Goal: Information Seeking & Learning: Learn about a topic

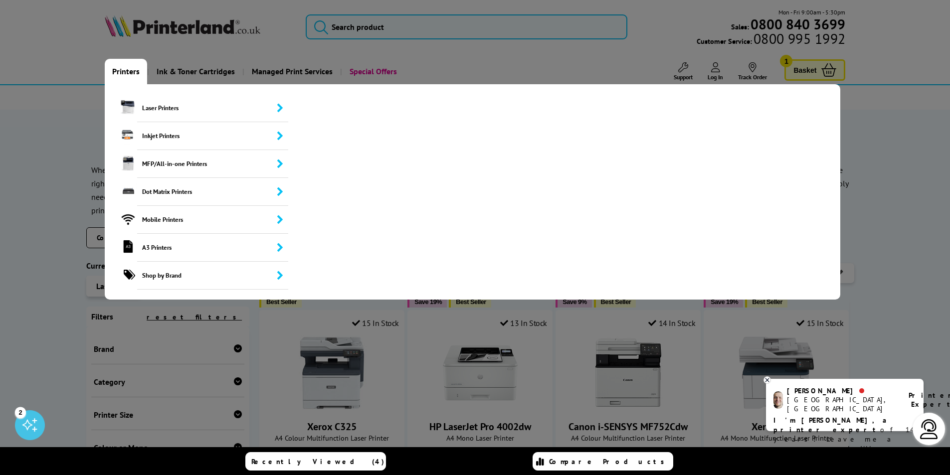
click at [131, 67] on link "Printers" at bounding box center [126, 71] width 42 height 25
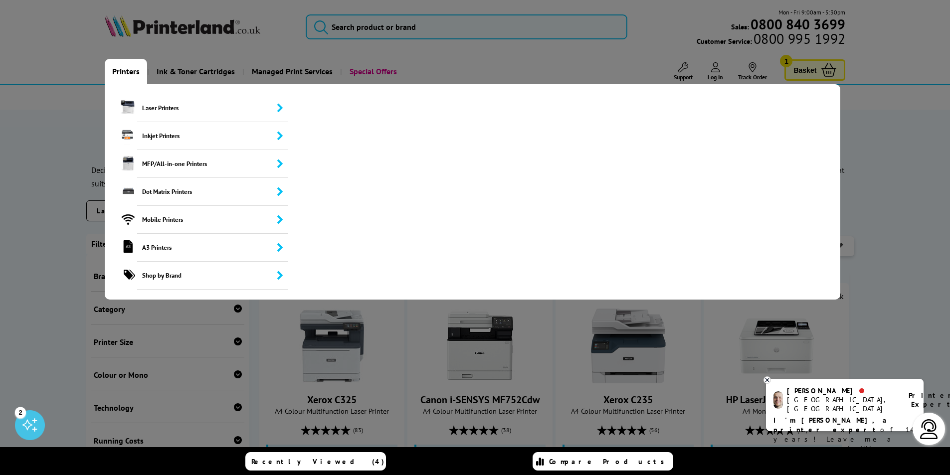
click at [124, 69] on link "Printers" at bounding box center [126, 71] width 42 height 25
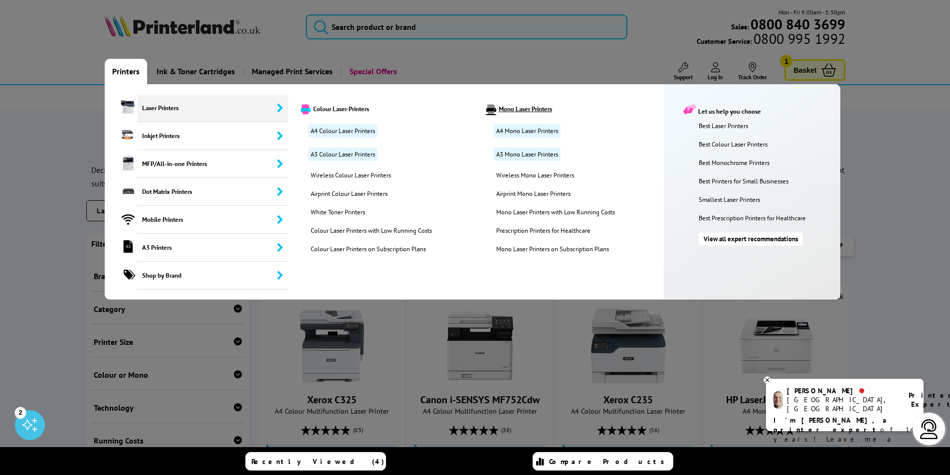
click at [529, 108] on link "Mono Laser Printers" at bounding box center [571, 109] width 184 height 10
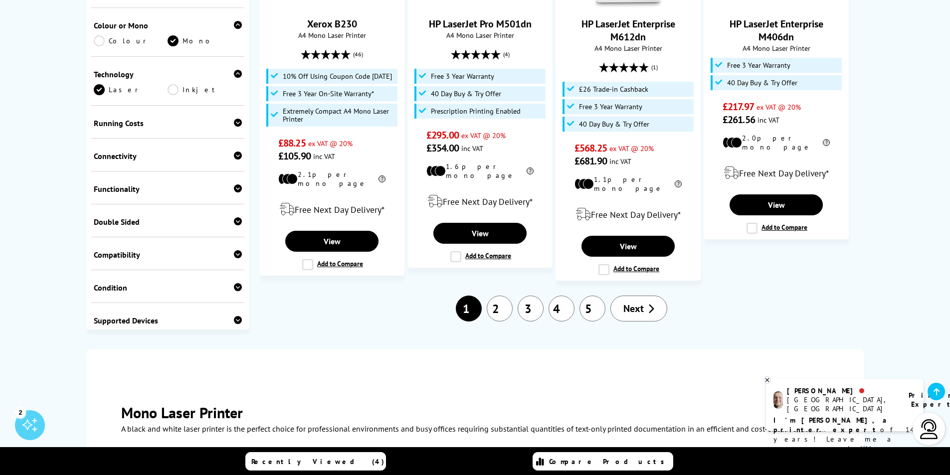
scroll to position [1197, 0]
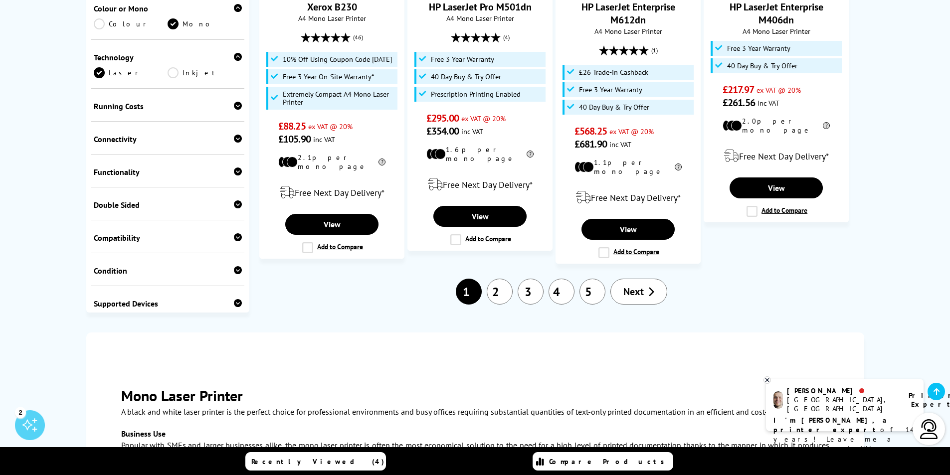
click at [501, 279] on link "2" at bounding box center [500, 292] width 26 height 26
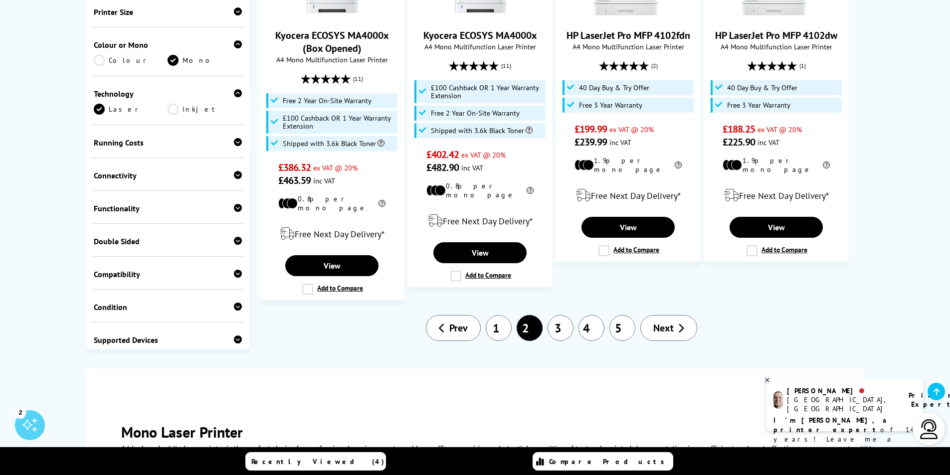
scroll to position [1197, 0]
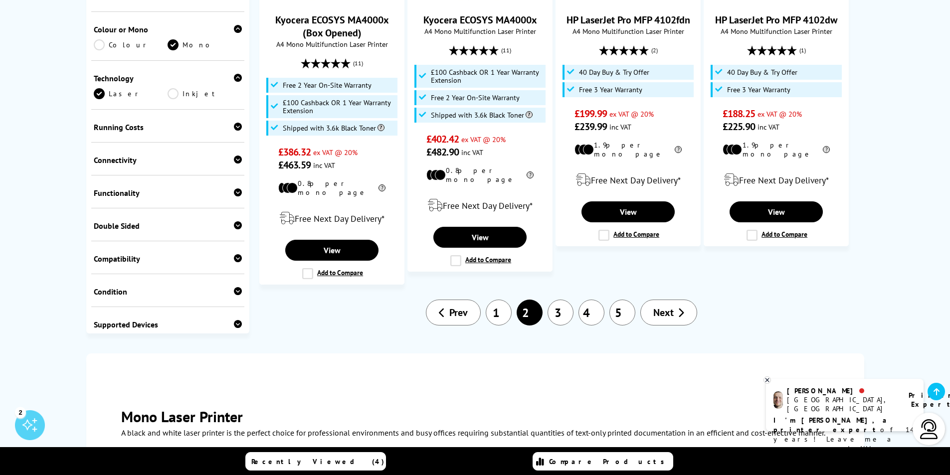
click at [560, 300] on link "3" at bounding box center [561, 313] width 26 height 26
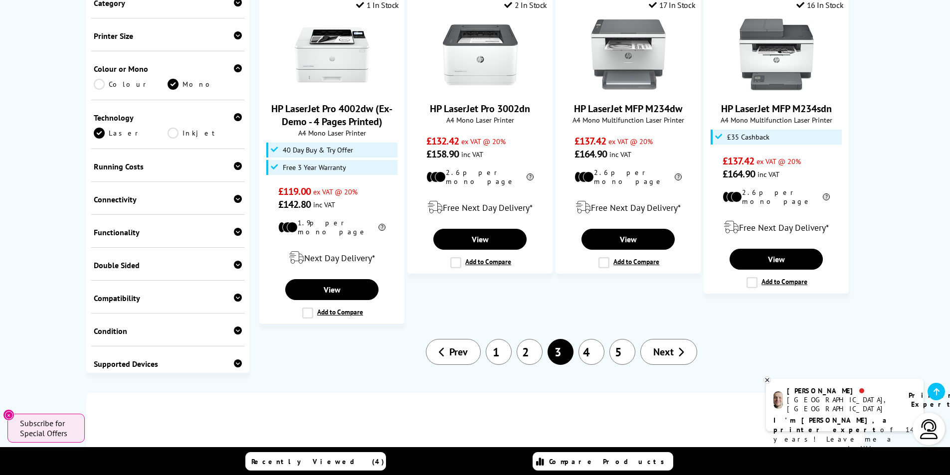
scroll to position [1047, 0]
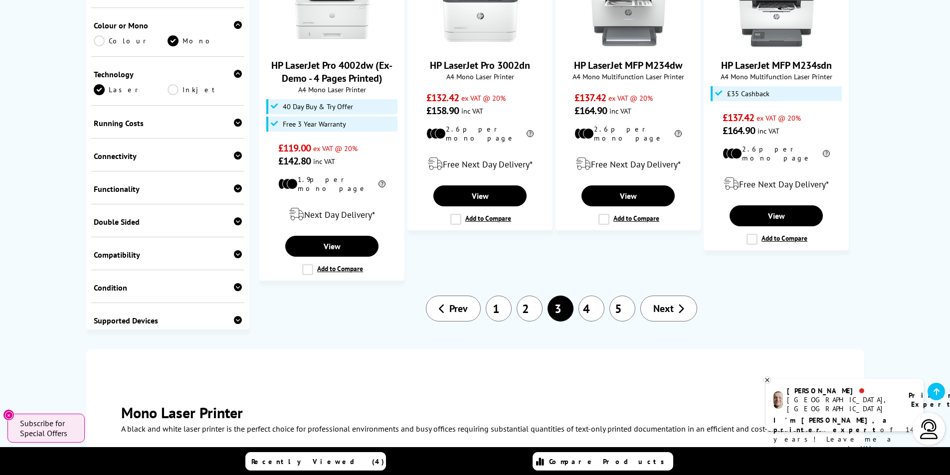
click at [595, 296] on link "4" at bounding box center [591, 309] width 26 height 26
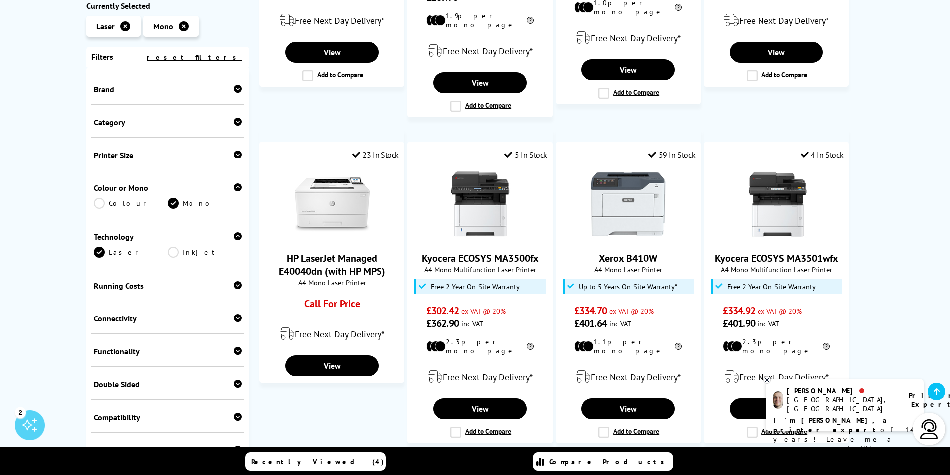
scroll to position [997, 0]
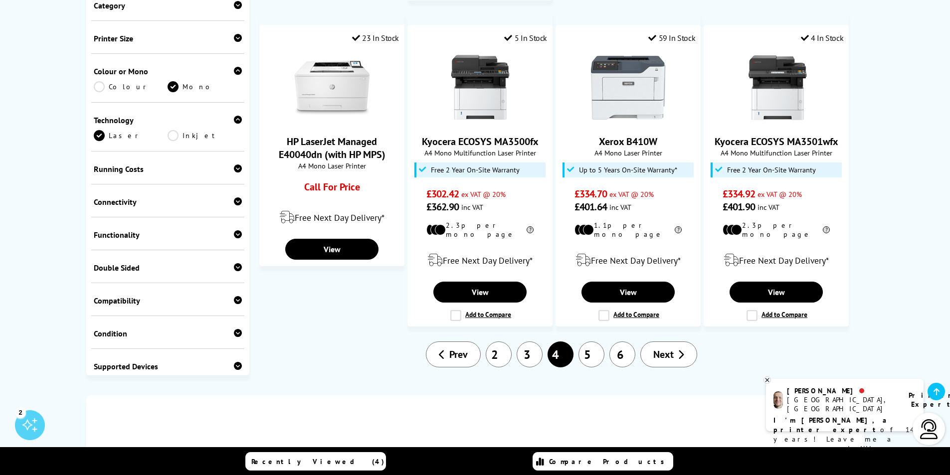
click at [595, 342] on link "5" at bounding box center [591, 355] width 26 height 26
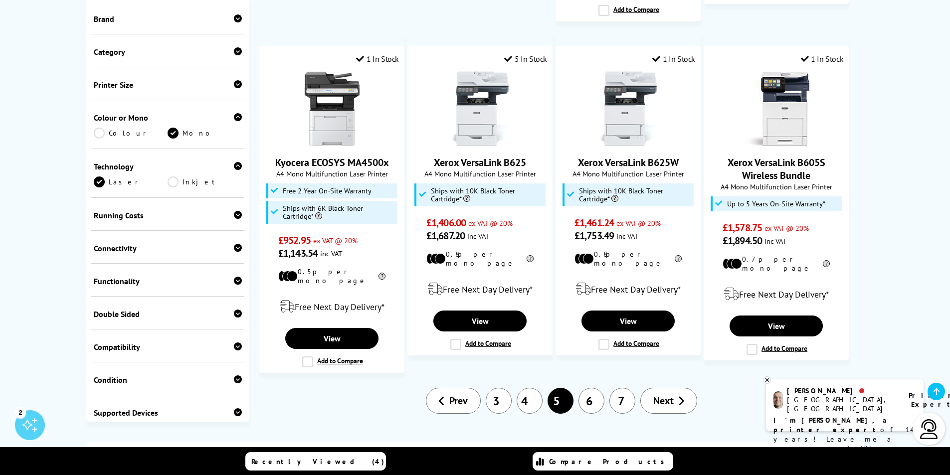
scroll to position [997, 0]
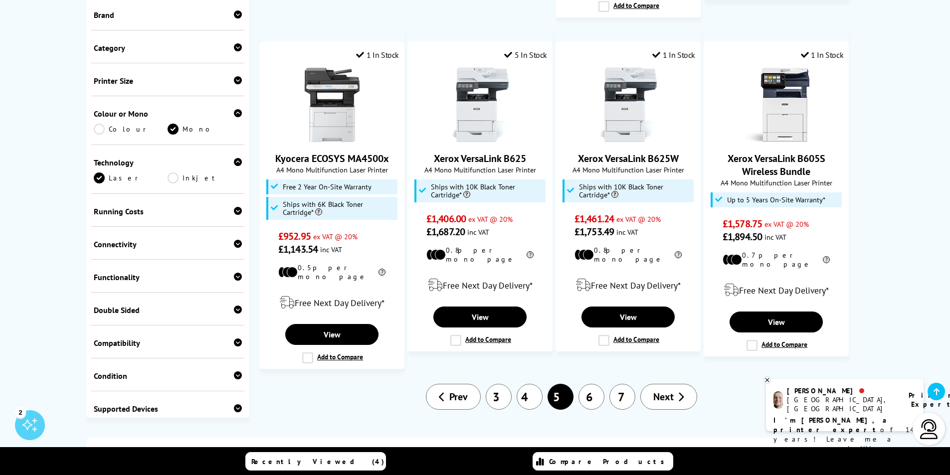
click at [591, 384] on link "6" at bounding box center [591, 397] width 26 height 26
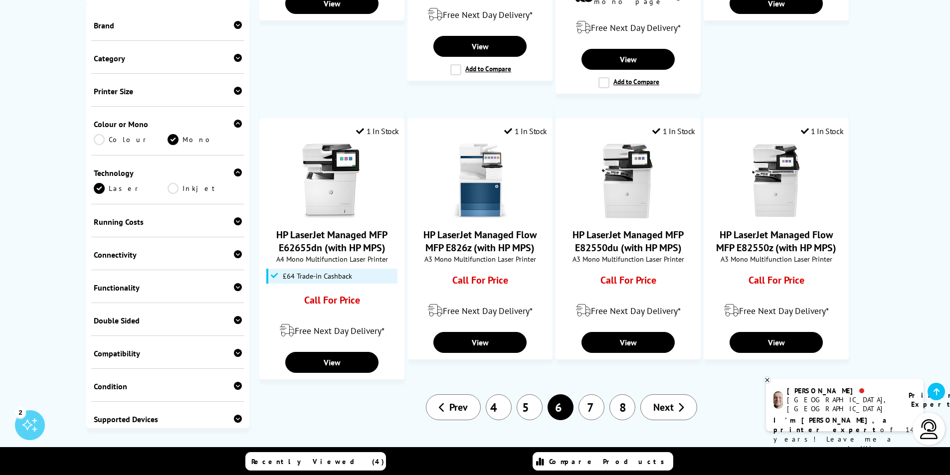
scroll to position [997, 0]
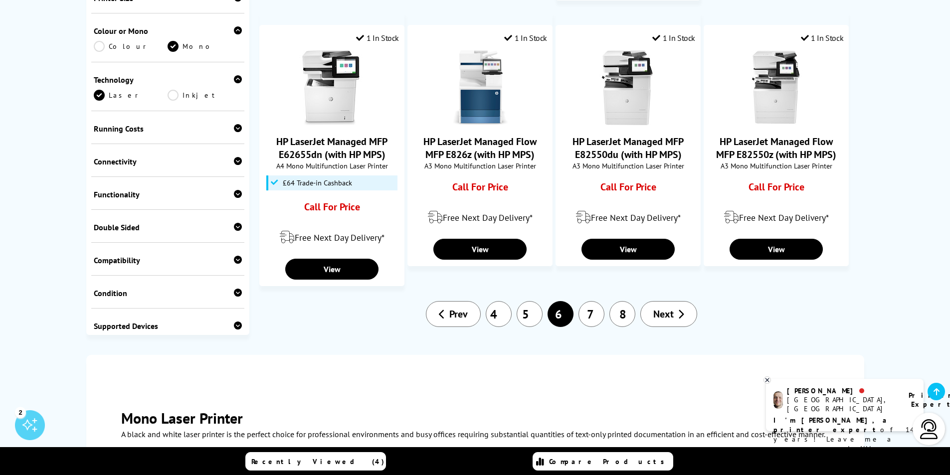
click at [593, 301] on link "7" at bounding box center [591, 314] width 26 height 26
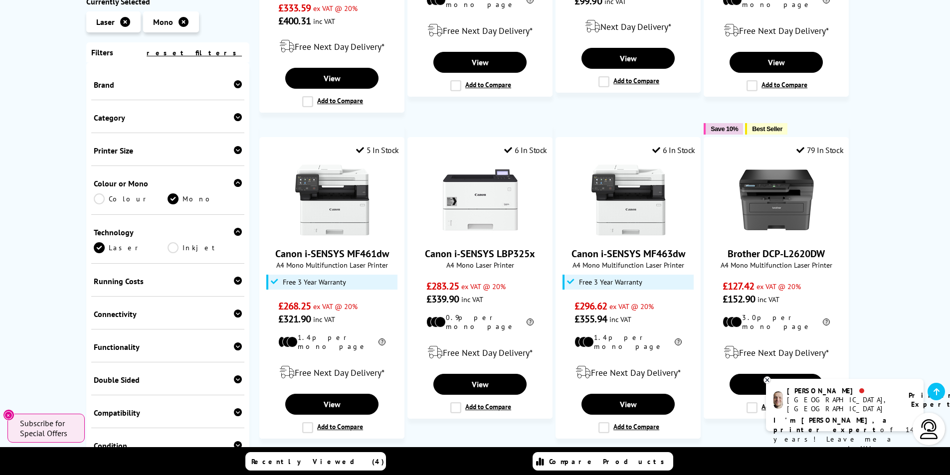
scroll to position [848, 0]
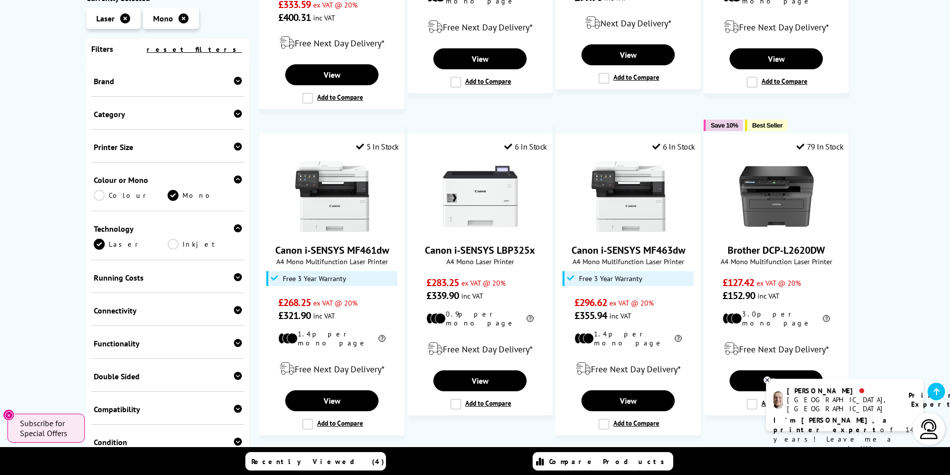
click at [590, 450] on link "8" at bounding box center [591, 463] width 26 height 26
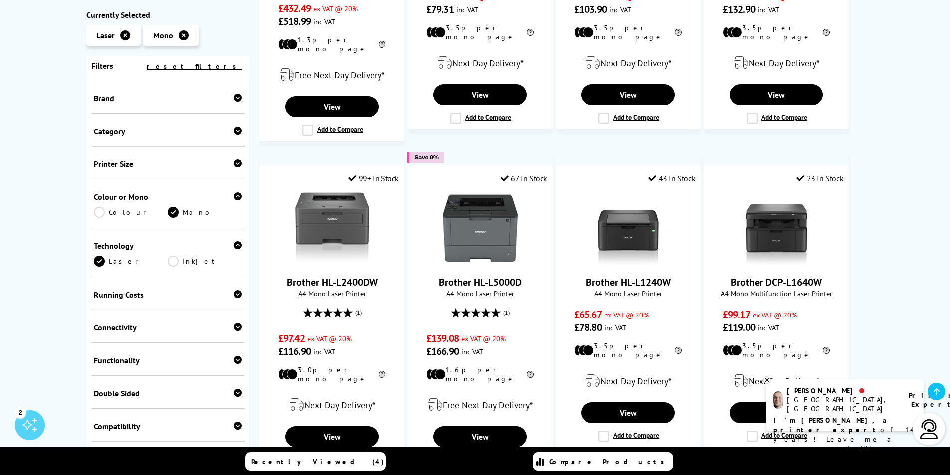
scroll to position [848, 0]
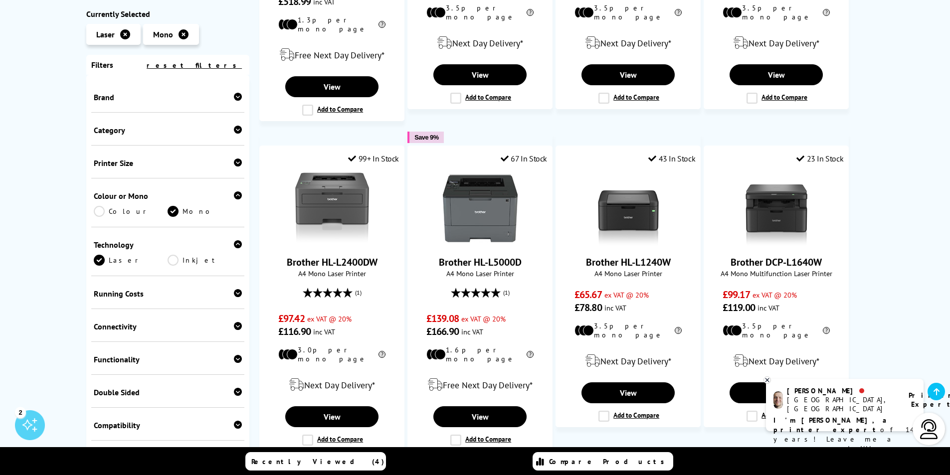
click at [594, 466] on link "9" at bounding box center [591, 479] width 26 height 26
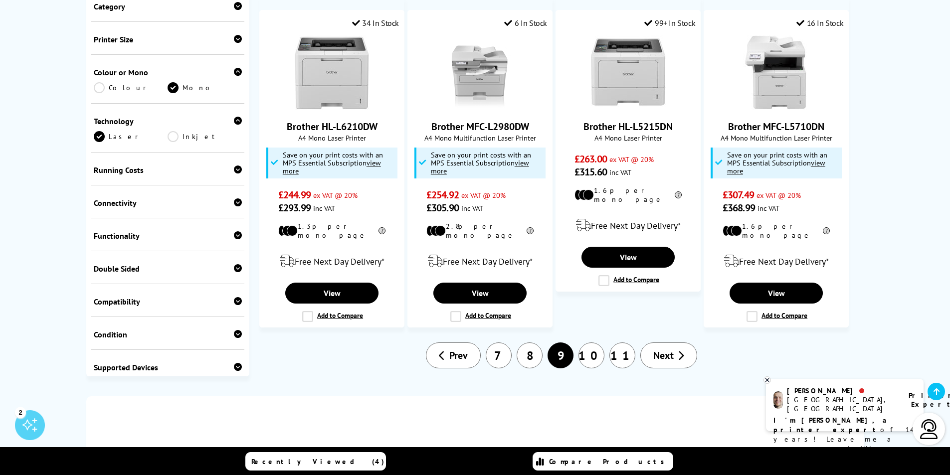
scroll to position [997, 0]
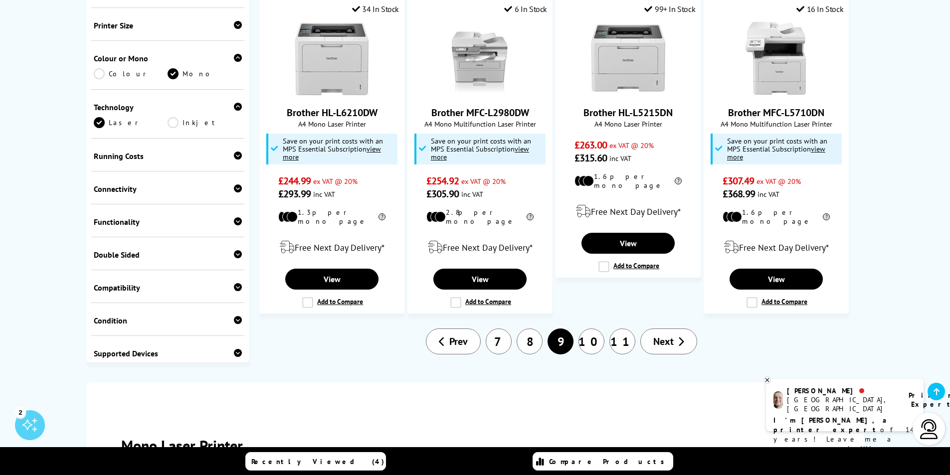
click at [589, 329] on link "10" at bounding box center [591, 342] width 26 height 26
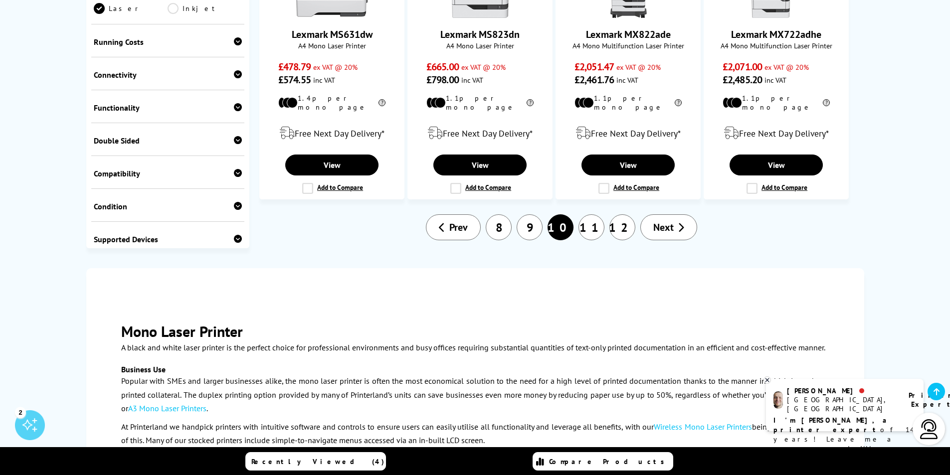
scroll to position [1047, 0]
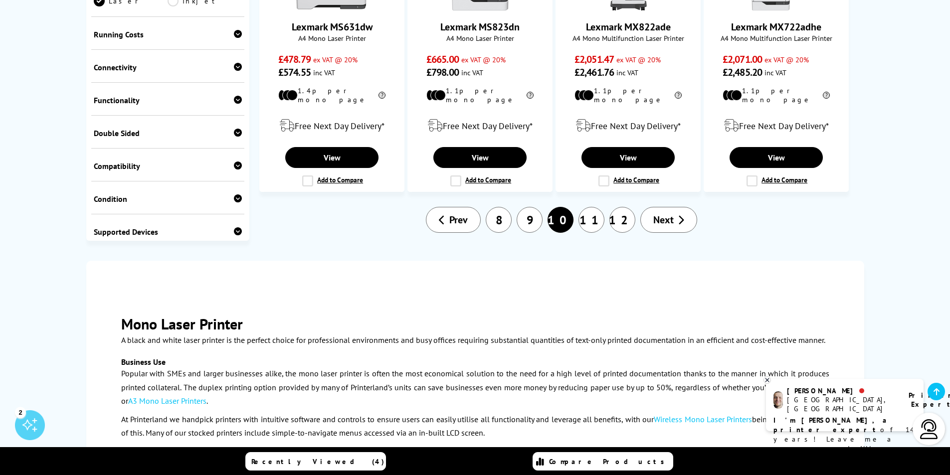
click at [588, 207] on link "11" at bounding box center [591, 220] width 26 height 26
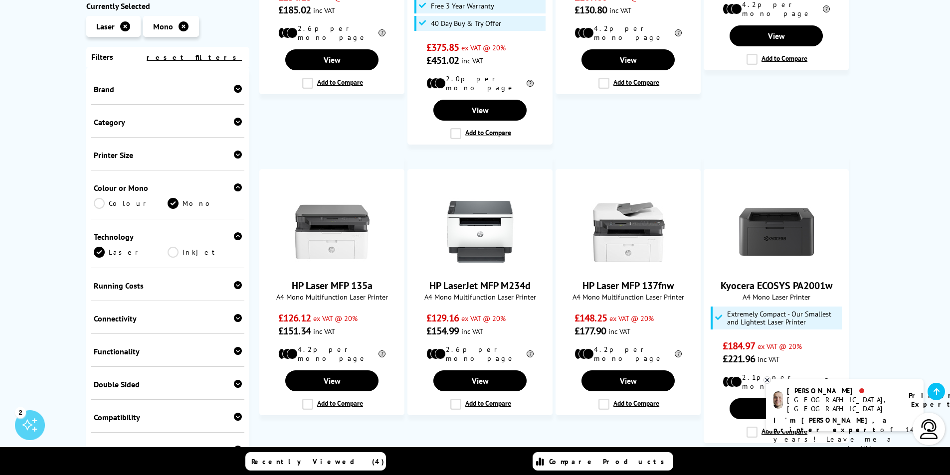
scroll to position [898, 0]
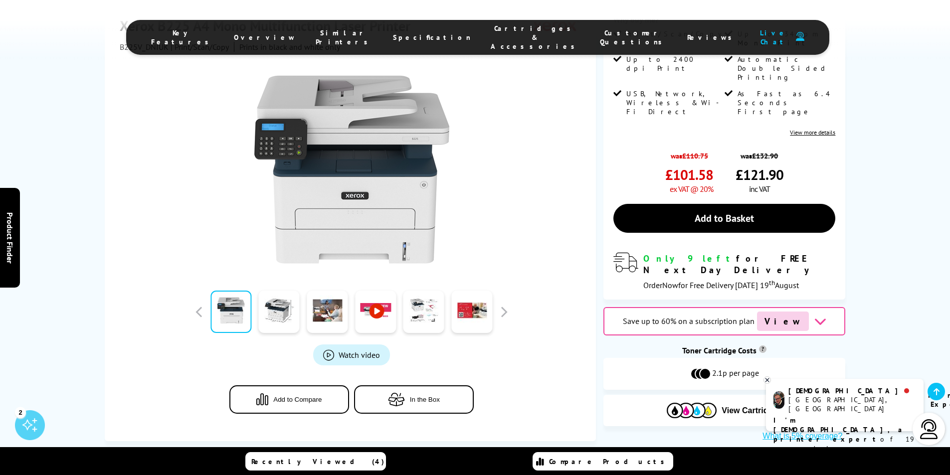
scroll to position [199, 0]
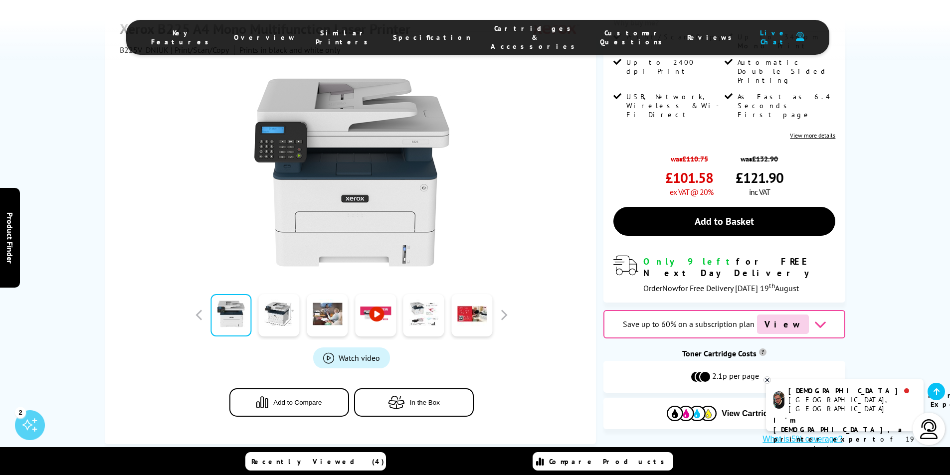
click at [360, 353] on span "Watch video" at bounding box center [359, 358] width 41 height 10
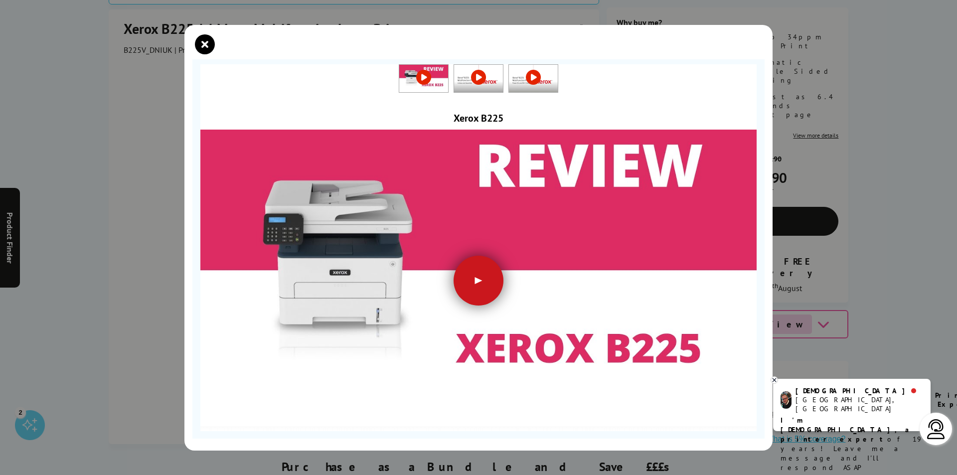
click at [472, 277] on div at bounding box center [479, 281] width 50 height 50
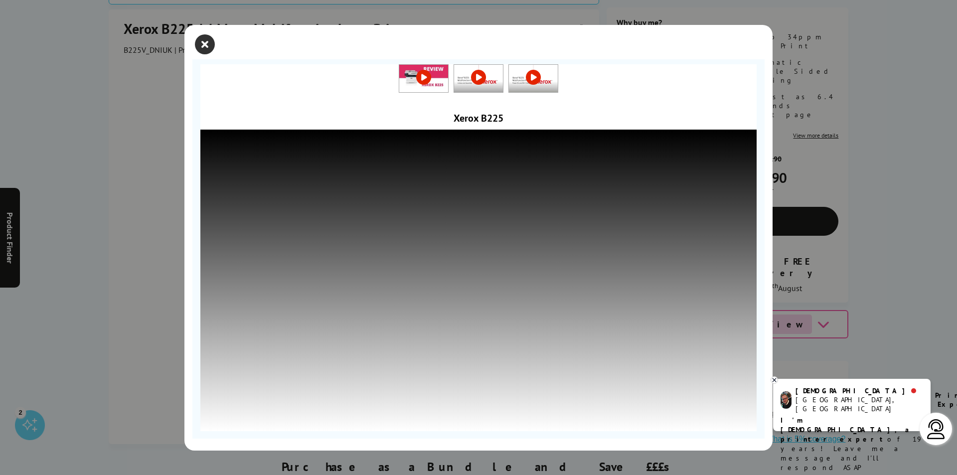
click at [205, 43] on icon "close modal" at bounding box center [205, 44] width 20 height 20
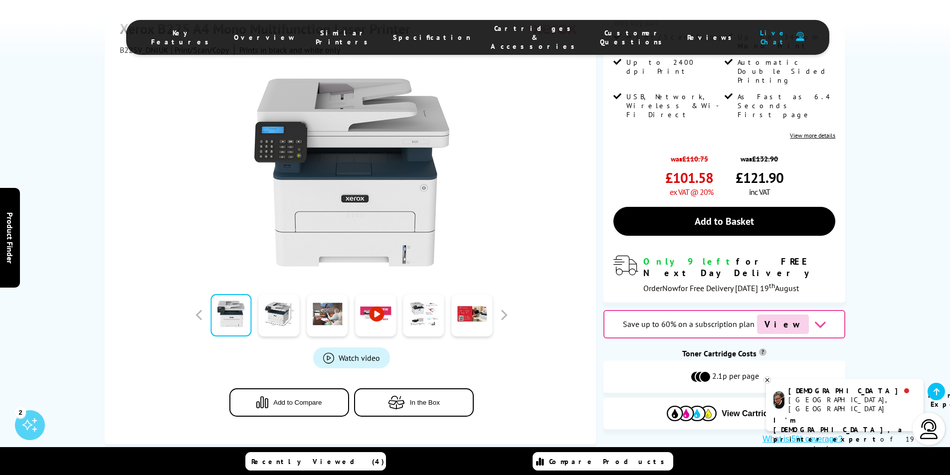
click at [302, 399] on span "Add to Compare" at bounding box center [297, 402] width 48 height 7
click at [424, 399] on span "In the Box" at bounding box center [425, 402] width 30 height 7
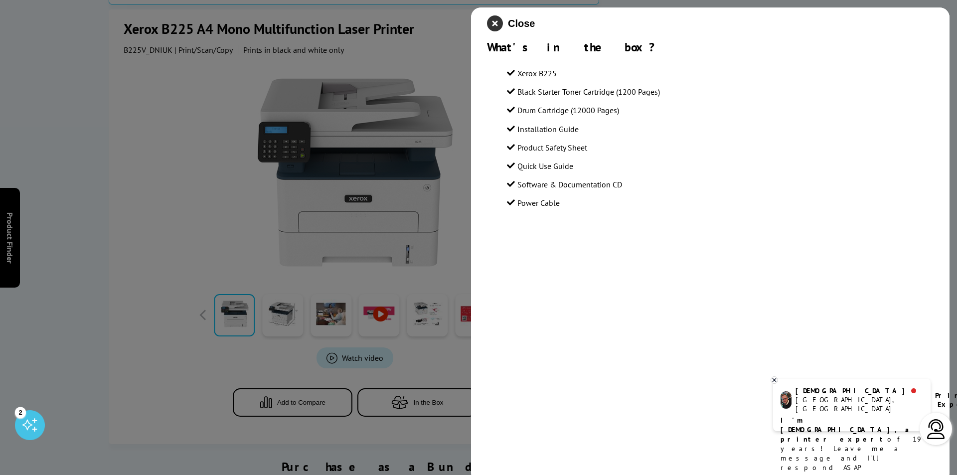
click at [496, 18] on icon "close modal" at bounding box center [495, 23] width 16 height 16
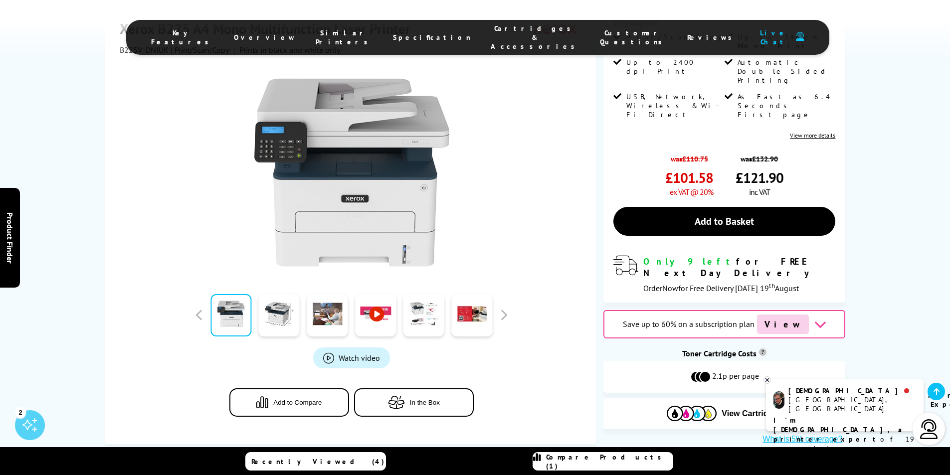
click at [687, 33] on span "Reviews" at bounding box center [712, 37] width 50 height 9
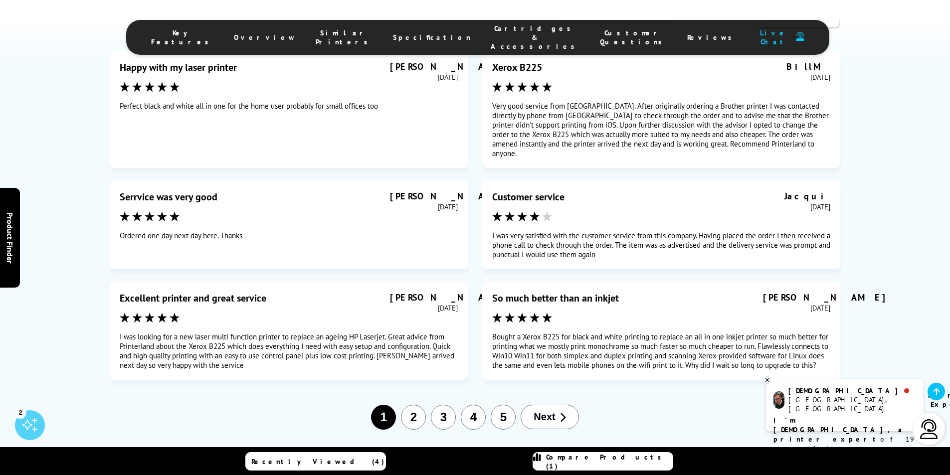
scroll to position [5115, 0]
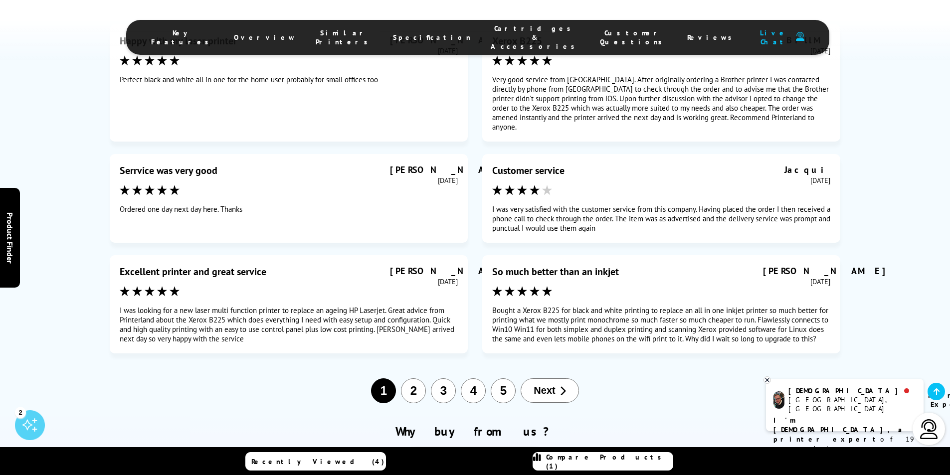
click at [415, 379] on button "2" at bounding box center [413, 391] width 25 height 25
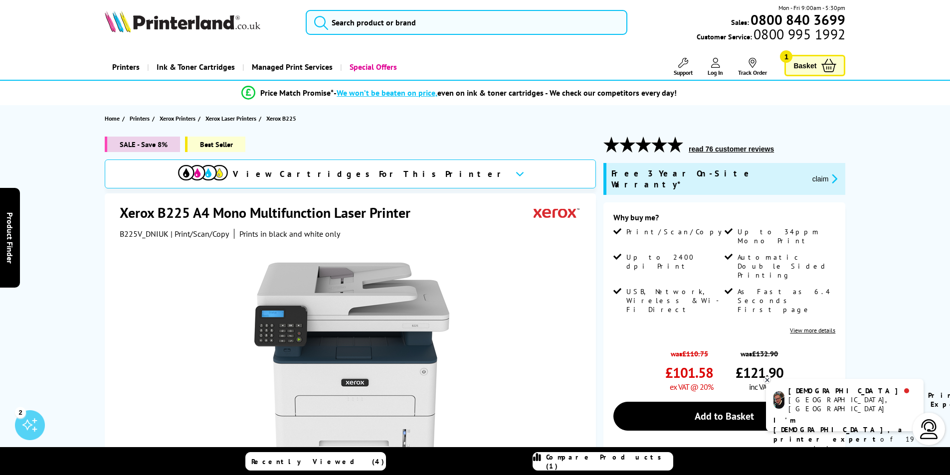
scroll to position [0, 0]
